Goal: Task Accomplishment & Management: Complete application form

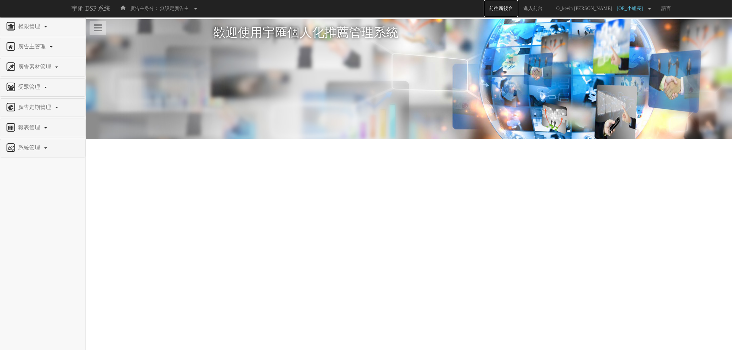
click at [513, 4] on link "前往新後台" at bounding box center [501, 8] width 34 height 17
click at [322, 178] on html "宇匯 DSP 系統 廣告主身分： 無設定廣告主 無設定廣告主 [001] CoreTeam測試用1 [002] CoreTeam測試用2-LineApp [0…" at bounding box center [366, 89] width 732 height 178
click at [310, 178] on html "宇匯 DSP 系統 廣告主身分： 無設定廣告主 無設定廣告主 [001] CoreTeam測試用1 [002] CoreTeam測試用2-LineApp [0…" at bounding box center [366, 89] width 732 height 178
click at [315, 178] on html "宇匯 DSP 系統 廣告主身分： 無設定廣告主 無設定廣告主 [001] CoreTeam測試用1 [002] CoreTeam測試用2-LineApp [0…" at bounding box center [366, 89] width 732 height 178
click at [188, 178] on html "宇匯 DSP 系統 廣告主身分： 無設定廣告主 無設定廣告主 [001] CoreTeam測試用1 [002] CoreTeam測試用2-LineApp [0…" at bounding box center [366, 89] width 732 height 178
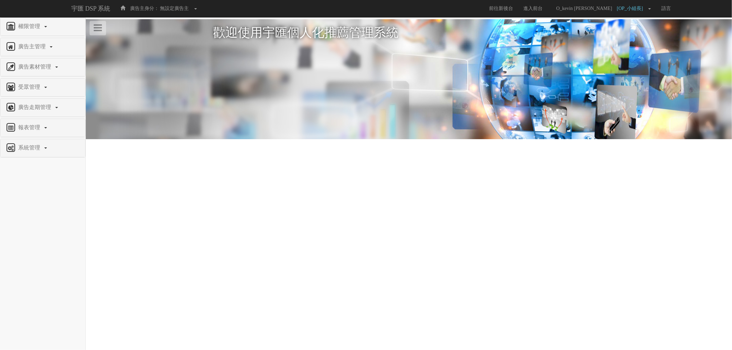
click at [43, 199] on nav "權限管理 新增使用者 修改使用者 22 廣告主管理 新增廣告主 修改廣告主 廣告主活動 廣告素材管理 廣告素材 素材預約變更 自訂貨架商品 受眾管理 Ip 群…" at bounding box center [43, 183] width 86 height 333
click at [351, 178] on html "宇匯 DSP 系統 廣告主身分： 無設定廣告主 無設定廣告主 [001] CoreTeam測試用1 [002] CoreTeam測試用2-LineApp [0…" at bounding box center [366, 89] width 732 height 178
click at [44, 26] on link "權限管理" at bounding box center [42, 26] width 74 height 11
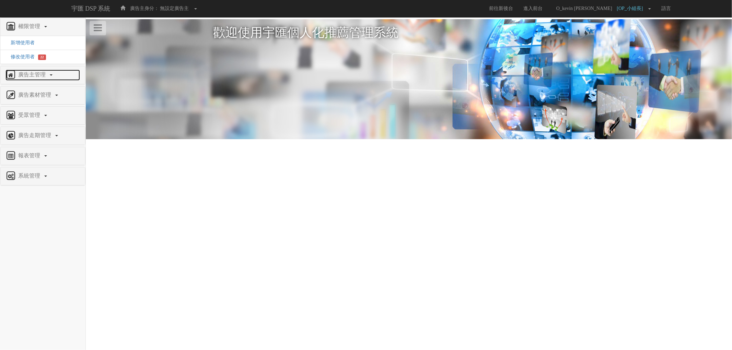
click at [52, 73] on link "廣告主管理" at bounding box center [42, 75] width 74 height 11
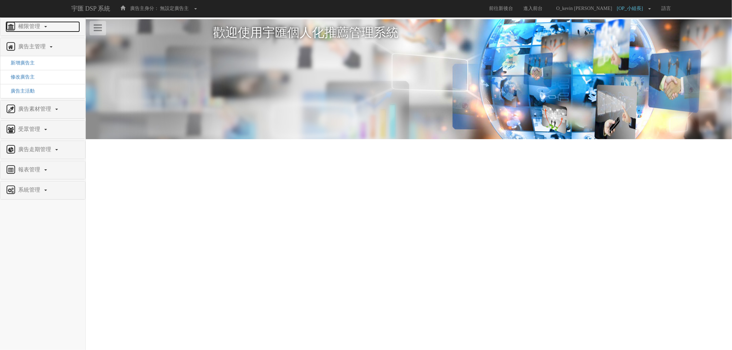
click at [31, 25] on span "權限管理" at bounding box center [29, 26] width 27 height 6
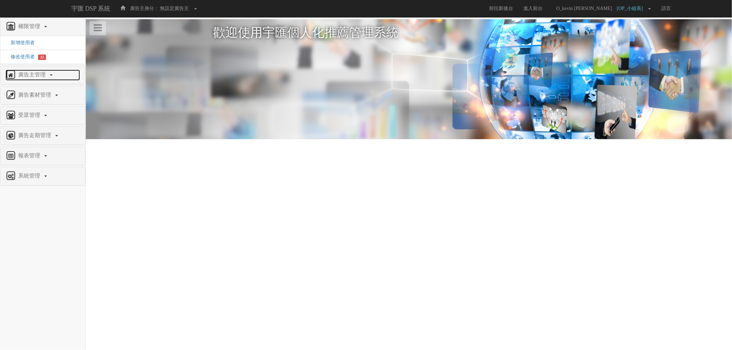
click at [40, 75] on span "廣告主管理" at bounding box center [32, 75] width 33 height 6
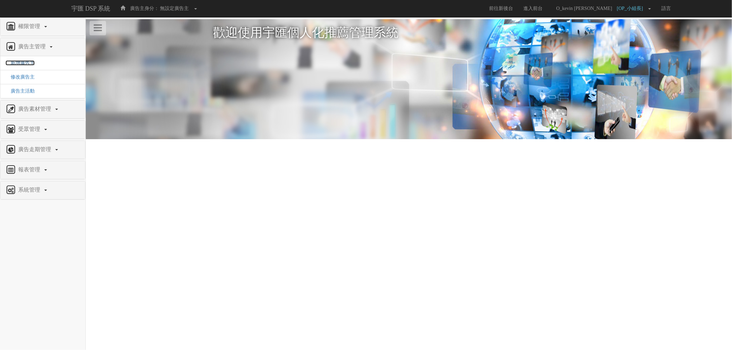
click at [30, 63] on span "新增廣告主" at bounding box center [19, 62] width 29 height 5
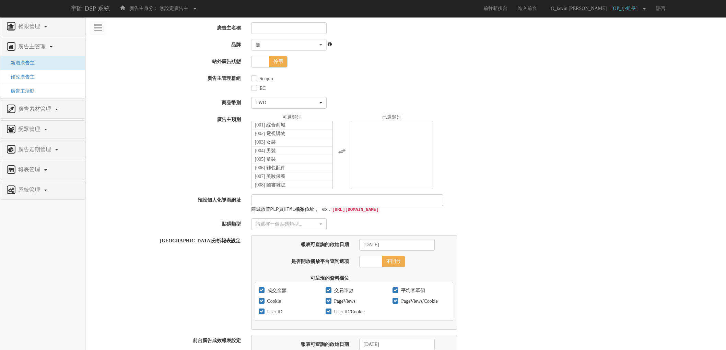
select select
click at [281, 26] on input "廣告主名稱" at bounding box center [288, 28] width 75 height 12
click at [279, 31] on input "廣告主名稱" at bounding box center [288, 28] width 75 height 12
paste input "Hanes [GEOGRAPHIC_DATA]"
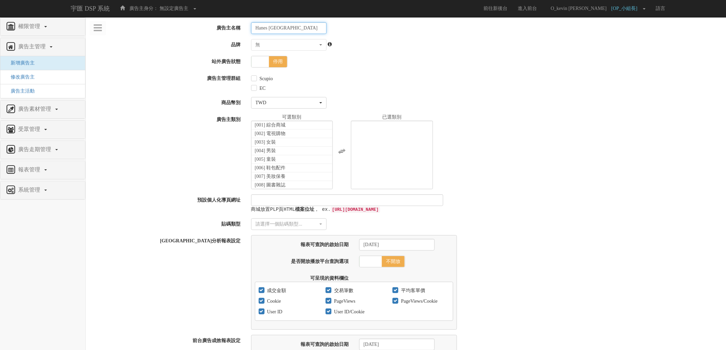
type input "Hanes [GEOGRAPHIC_DATA]"
click at [259, 79] on label "Scupio" at bounding box center [265, 78] width 15 height 7
click at [256, 79] on input "Scupio" at bounding box center [253, 79] width 4 height 4
checkbox input "true"
click at [301, 145] on li "[003] 女裝" at bounding box center [291, 142] width 81 height 9
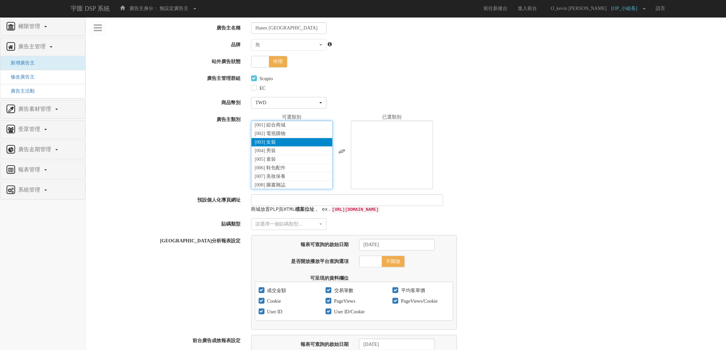
select select "3"
drag, startPoint x: 300, startPoint y: 150, endPoint x: 303, endPoint y: 145, distance: 5.8
click at [303, 145] on ul "[001] 綜合商城 [002] 電視購物 [003] 女裝 [004] 男裝 [005] 童裝 [006] 鞋包配件 [007] 美妝保養 [008] 圖書…" at bounding box center [292, 155] width 82 height 69
click at [303, 144] on li "[004] 男裝" at bounding box center [291, 142] width 81 height 9
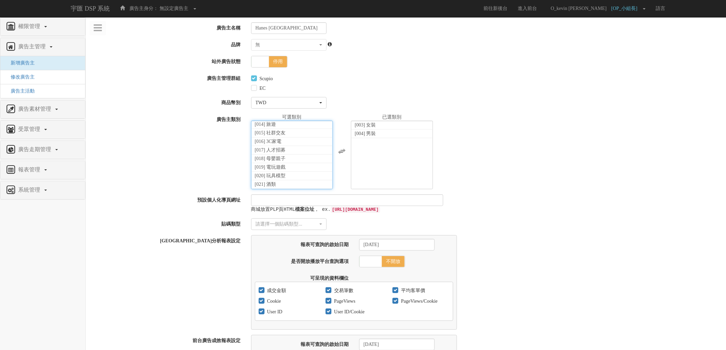
click at [499, 156] on div "[001] 綜合商城 [002] 電視購物 [003] 女裝 [004] 男裝 [005] 童裝 [006] 鞋包配件 [007] 美妝保養 [008] 圖書…" at bounding box center [486, 151] width 480 height 75
click at [352, 203] on input "預設個人化導頁網址" at bounding box center [347, 201] width 192 height 12
click at [148, 228] on label "貼碼類型" at bounding box center [166, 223] width 160 height 9
click at [270, 228] on div "請選擇一個貼碼類型..." at bounding box center [287, 224] width 62 height 7
click at [289, 248] on link "傳統貼碼" at bounding box center [288, 246] width 75 height 9
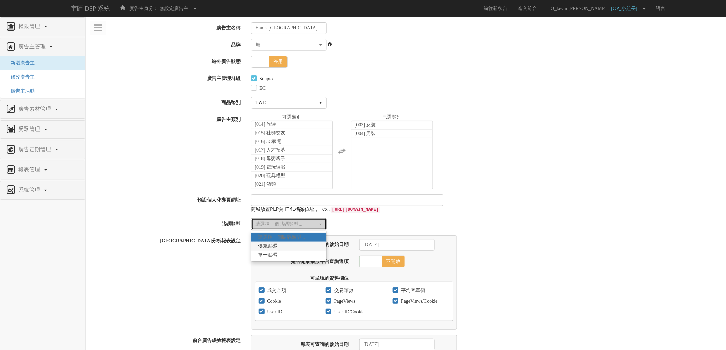
select select "Traditional_Complicate"
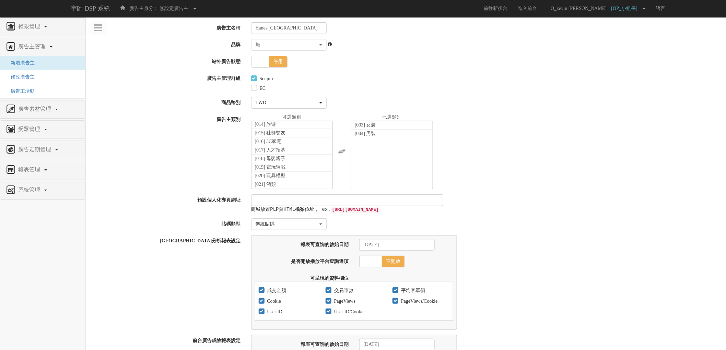
click at [478, 210] on div "商城放置PLP頁HTML 檔案位址 ， ex. http://www.bridgewell.com.tw/index.html" at bounding box center [486, 204] width 480 height 19
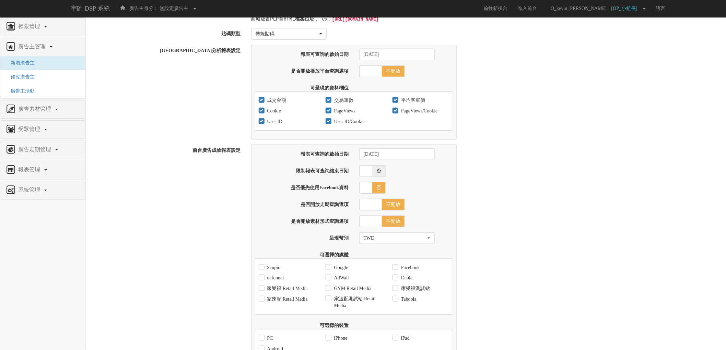
scroll to position [373, 0]
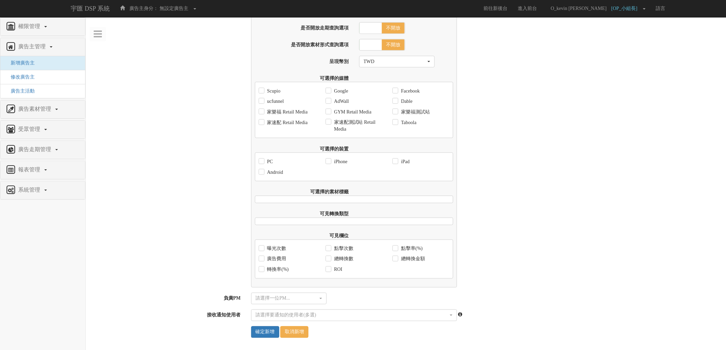
click at [275, 88] on label "Scupio" at bounding box center [273, 91] width 15 height 7
click at [263, 89] on input "Scupio" at bounding box center [261, 91] width 4 height 4
checkbox input "true"
click at [273, 101] on label "ucfunnel" at bounding box center [275, 101] width 19 height 7
click at [263, 101] on input "ucfunnel" at bounding box center [261, 101] width 4 height 4
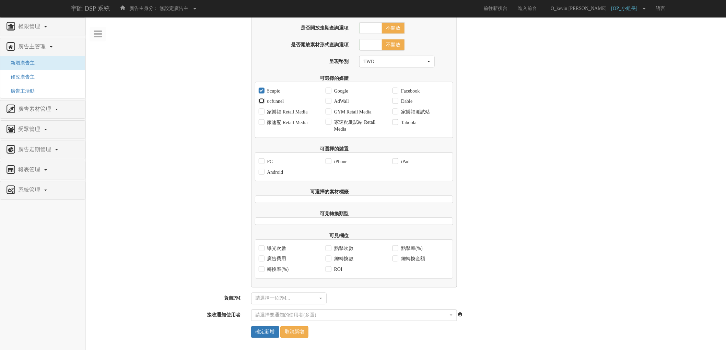
checkbox input "true"
drag, startPoint x: 353, startPoint y: 99, endPoint x: 342, endPoint y: 97, distance: 10.6
click at [353, 98] on div "AdWall" at bounding box center [353, 101] width 67 height 11
drag, startPoint x: 342, startPoint y: 97, endPoint x: 343, endPoint y: 84, distance: 12.7
click at [342, 98] on label "AdWall" at bounding box center [340, 101] width 16 height 7
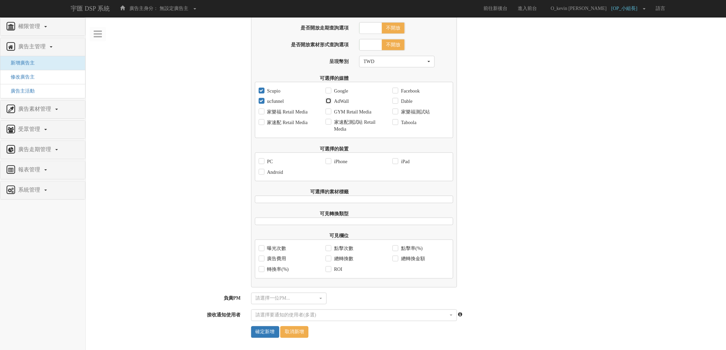
click at [330, 99] on input "AdWall" at bounding box center [328, 101] width 4 height 4
checkbox input "true"
click at [343, 86] on div "Google" at bounding box center [337, 91] width 23 height 11
click at [342, 88] on label "Google" at bounding box center [340, 91] width 16 height 7
click at [330, 89] on input "Google" at bounding box center [328, 91] width 4 height 4
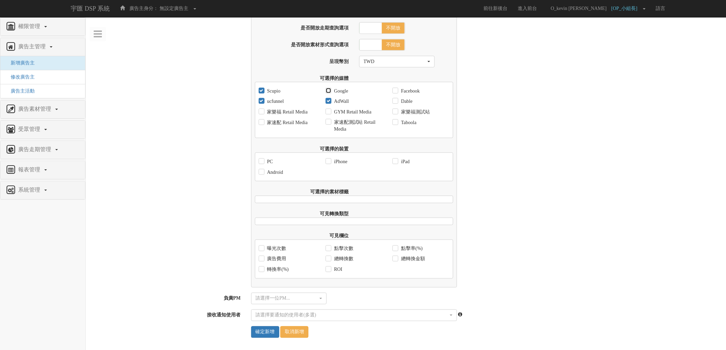
checkbox input "true"
click at [413, 88] on label "Facebook" at bounding box center [409, 91] width 20 height 7
click at [397, 89] on input "Facebook" at bounding box center [394, 91] width 4 height 4
checkbox input "true"
click at [411, 101] on label "Dable" at bounding box center [405, 101] width 13 height 7
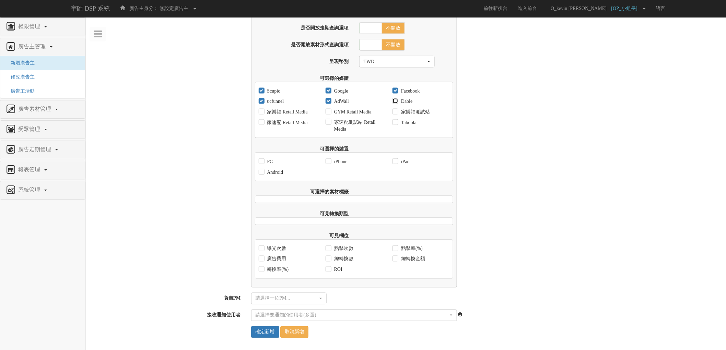
click at [397, 101] on input "Dable" at bounding box center [394, 101] width 4 height 4
checkbox input "true"
click at [415, 119] on label "Taboola" at bounding box center [407, 122] width 17 height 7
click at [397, 120] on input "Taboola" at bounding box center [394, 122] width 4 height 4
checkbox input "true"
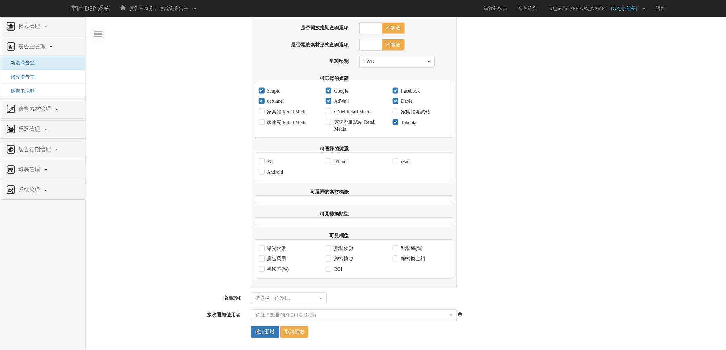
click at [347, 109] on label "GYM Retail Media" at bounding box center [351, 112] width 39 height 7
click at [330, 110] on input "GYM Retail Media" at bounding box center [328, 112] width 4 height 4
checkbox input "true"
click at [266, 159] on label "PC" at bounding box center [270, 162] width 8 height 7
click at [263, 160] on input "PC" at bounding box center [261, 162] width 4 height 4
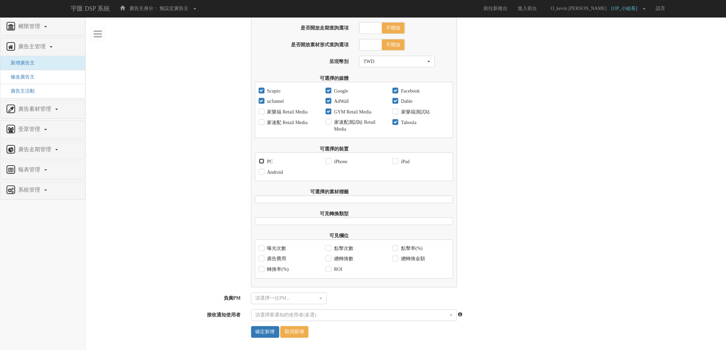
checkbox input "true"
drag, startPoint x: 273, startPoint y: 173, endPoint x: 325, endPoint y: 166, distance: 52.0
click at [275, 173] on label "Android" at bounding box center [275, 172] width 18 height 7
click at [263, 173] on input "Android" at bounding box center [261, 172] width 4 height 4
checkbox input "true"
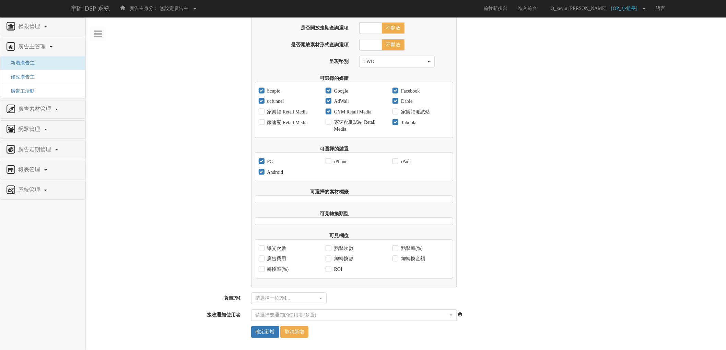
click at [340, 161] on label "iPhone" at bounding box center [339, 162] width 15 height 7
click at [330, 161] on input "iPhone" at bounding box center [328, 162] width 4 height 4
checkbox input "true"
click at [404, 161] on label "iPad" at bounding box center [404, 162] width 10 height 7
click at [397, 161] on input "iPad" at bounding box center [394, 162] width 4 height 4
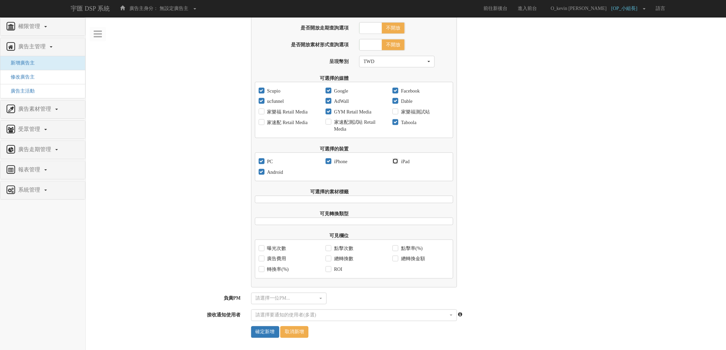
checkbox input "true"
click at [274, 246] on label "曝光次數" at bounding box center [276, 249] width 21 height 7
click at [263, 247] on input "曝光次數" at bounding box center [261, 249] width 4 height 4
checkbox input "true"
click at [278, 261] on label "廣告費用" at bounding box center [276, 259] width 21 height 7
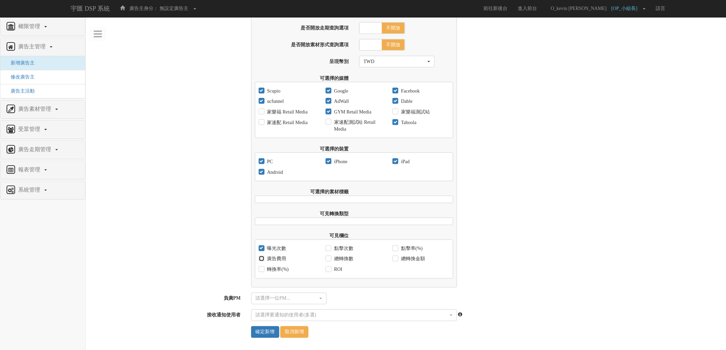
click at [263, 261] on input "廣告費用" at bounding box center [261, 259] width 4 height 4
checkbox input "true"
drag, startPoint x: 281, startPoint y: 274, endPoint x: 306, endPoint y: 271, distance: 25.2
click at [282, 273] on div "轉換率(%)" at bounding box center [274, 270] width 30 height 11
click at [329, 270] on input "ROI" at bounding box center [328, 270] width 4 height 4
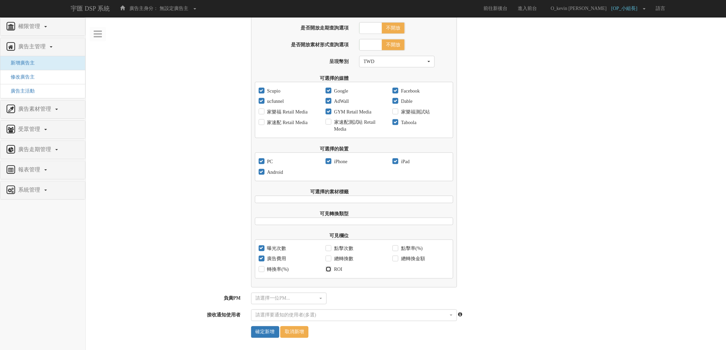
checkbox input "true"
click at [282, 269] on label "轉換率(%)" at bounding box center [277, 270] width 23 height 7
click at [263, 269] on input "轉換率(%)" at bounding box center [261, 270] width 4 height 4
checkbox input "true"
click at [347, 255] on div "總轉換數" at bounding box center [340, 259] width 28 height 11
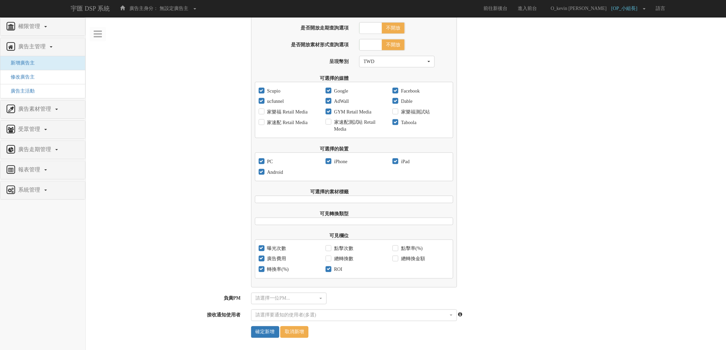
click at [342, 248] on label "點擊次數" at bounding box center [342, 249] width 21 height 7
click at [330, 248] on input "點擊次數" at bounding box center [328, 249] width 4 height 4
checkbox input "true"
click at [343, 256] on label "總轉換數" at bounding box center [342, 259] width 21 height 7
click at [330, 257] on input "總轉換數" at bounding box center [328, 259] width 4 height 4
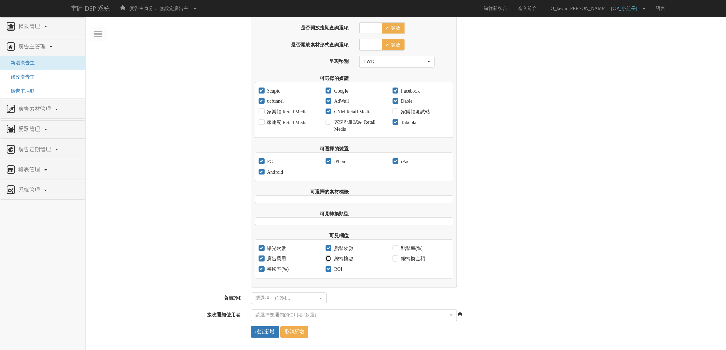
checkbox input "true"
click at [417, 246] on label "點擊率(%)" at bounding box center [410, 249] width 23 height 7
click at [397, 247] on input "點擊率(%)" at bounding box center [394, 249] width 4 height 4
checkbox input "true"
click at [417, 259] on label "總轉換金額" at bounding box center [412, 259] width 26 height 7
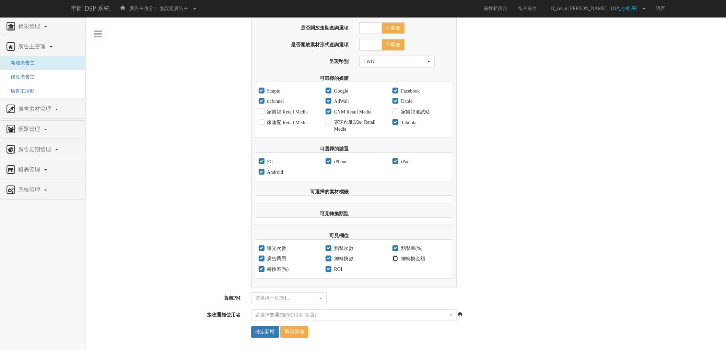
click at [397, 259] on input "總轉換金額" at bounding box center [394, 259] width 4 height 4
checkbox input "true"
click at [315, 297] on div "請選擇一位PM..." at bounding box center [287, 298] width 62 height 7
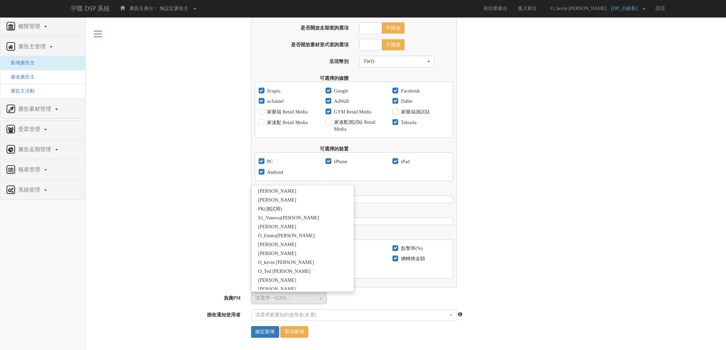
scroll to position [267, 0]
click at [303, 244] on link "O_kevin [PERSON_NAME]" at bounding box center [302, 246] width 103 height 9
select select "4370cfb7-bc11-4f13-8f82-c305b7b35942"
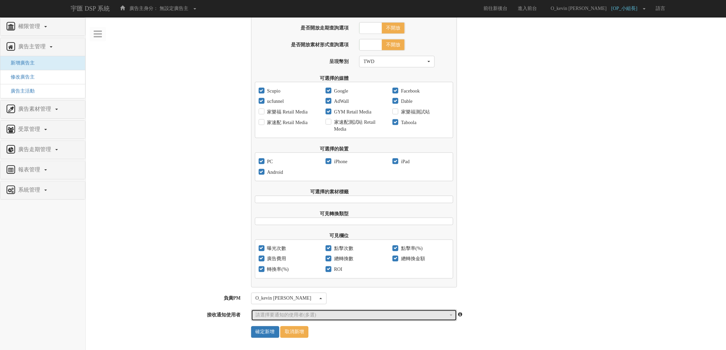
click at [365, 311] on button "請選擇要通知的使用者(多選)" at bounding box center [354, 316] width 206 height 12
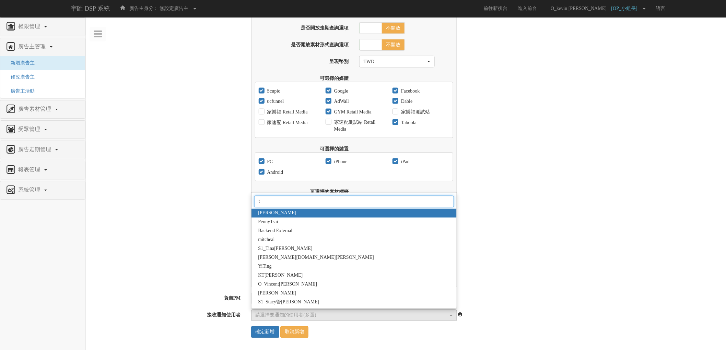
scroll to position [0, 0]
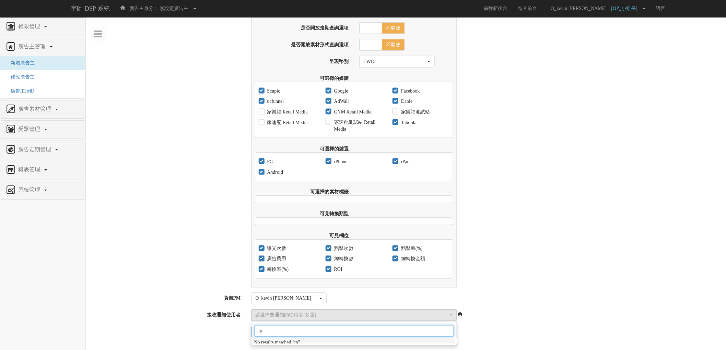
type input "t"
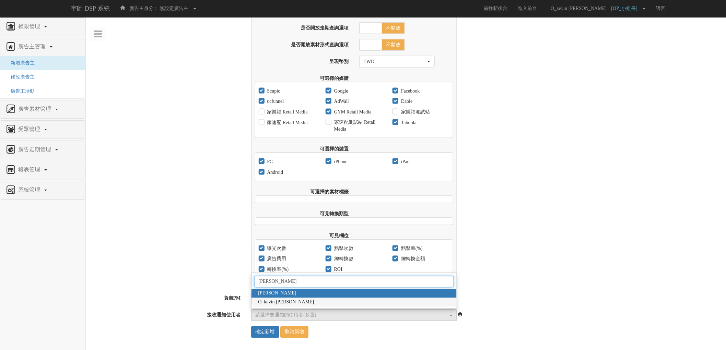
type input "陳冠"
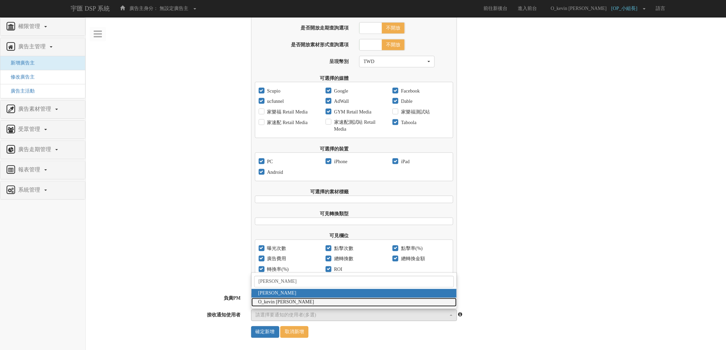
click at [289, 302] on span "O_kevin [PERSON_NAME]" at bounding box center [286, 302] width 56 height 7
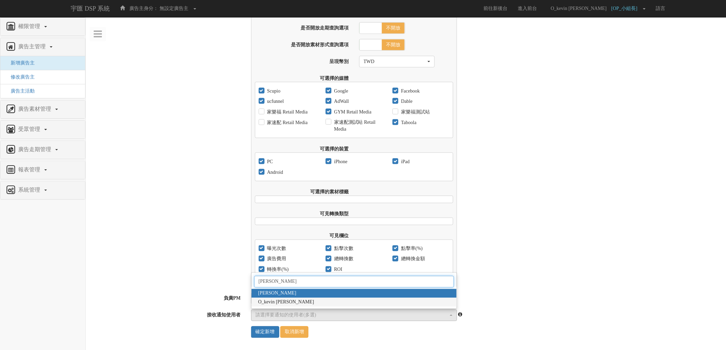
select select "4370cfb7-bc11-4f13-8f82-c305b7b35942"
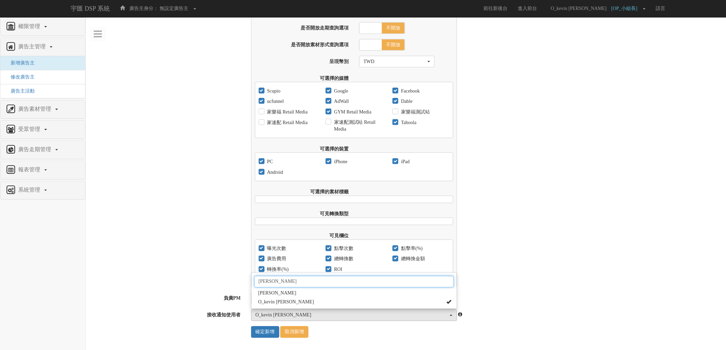
scroll to position [207, 0]
click at [186, 297] on label "負責PM" at bounding box center [166, 297] width 160 height 9
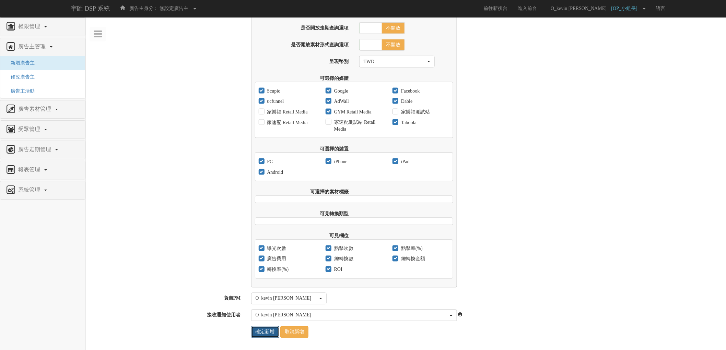
click at [267, 334] on input "確定新增" at bounding box center [265, 333] width 28 height 12
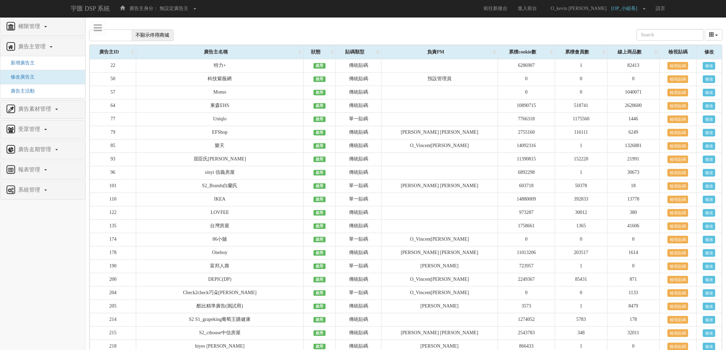
click at [36, 261] on nav "權限管理 新增使用者 修改使用者 22 廣告主管理 新增廣告主 修改廣告主 廣告主活動 廣告素材管理 廣告素材 素材預約變更 自訂貨架商品 受眾管理 Ip 群…" at bounding box center [43, 183] width 86 height 333
click at [44, 237] on nav "權限管理 新增使用者 修改使用者 22 廣告主管理 新增廣告主 修改廣告主 廣告主活動 廣告素材管理 廣告素材 素材預約變更 自訂貨架商品 受眾管理 Ip 群…" at bounding box center [43, 183] width 86 height 333
